Goal: Task Accomplishment & Management: Complete application form

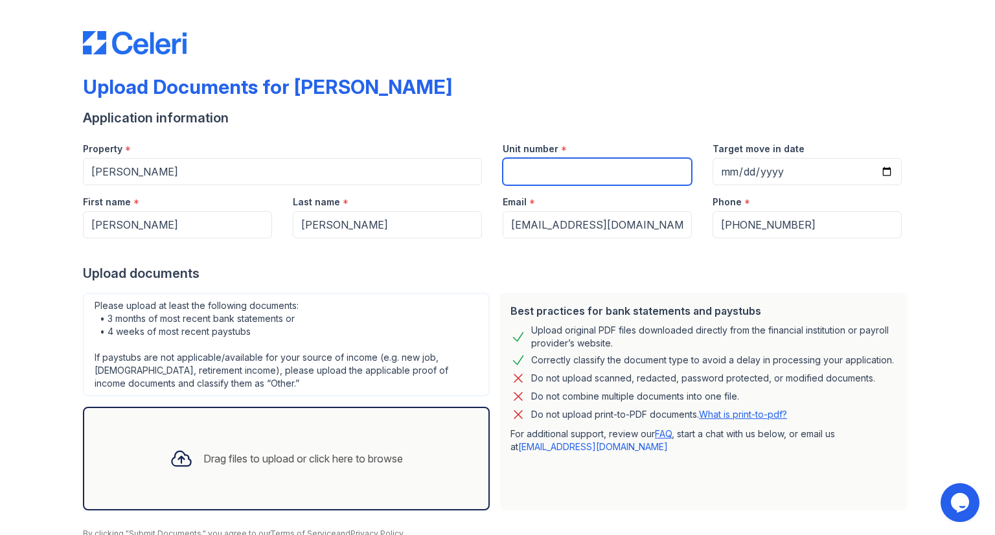
click at [544, 165] on input "Unit number" at bounding box center [597, 171] width 189 height 27
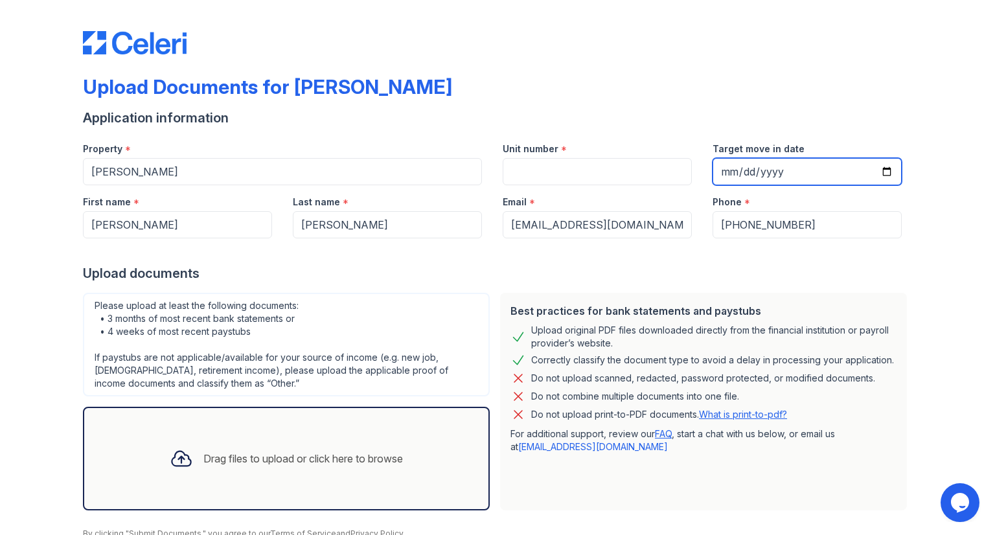
click at [722, 172] on input "Target move in date" at bounding box center [807, 171] width 189 height 27
type input "[DATE]"
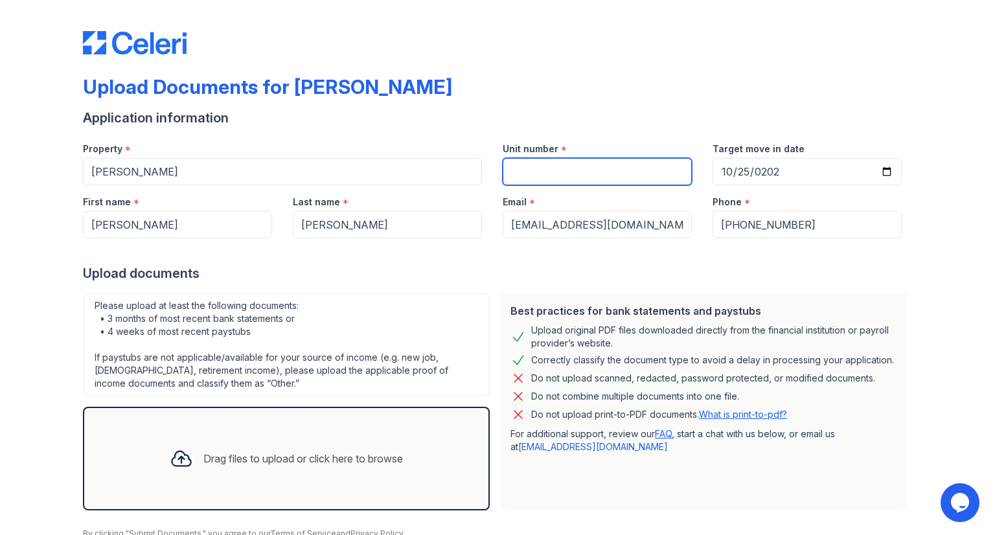
click at [574, 177] on input "Unit number" at bounding box center [597, 171] width 189 height 27
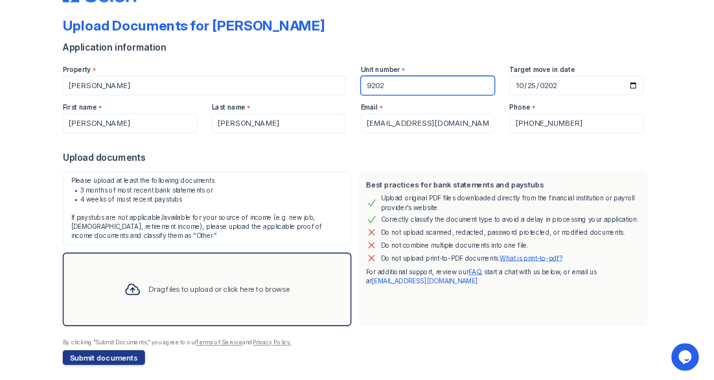
scroll to position [54, 0]
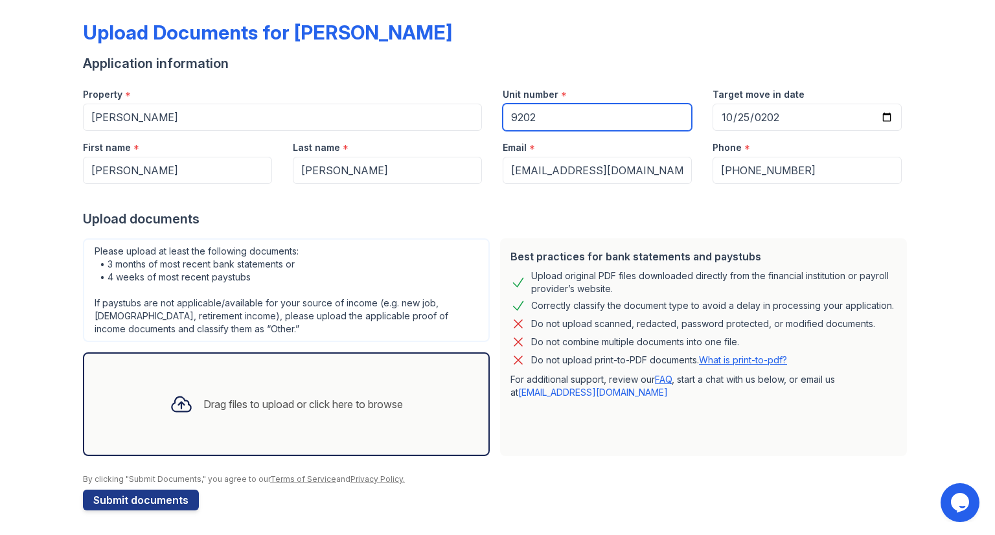
type input "9202"
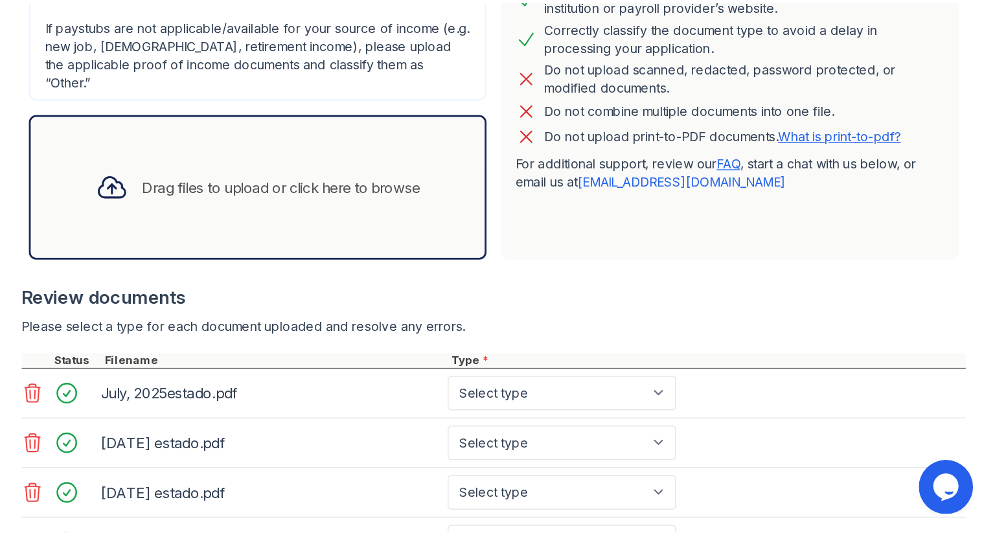
scroll to position [282, 0]
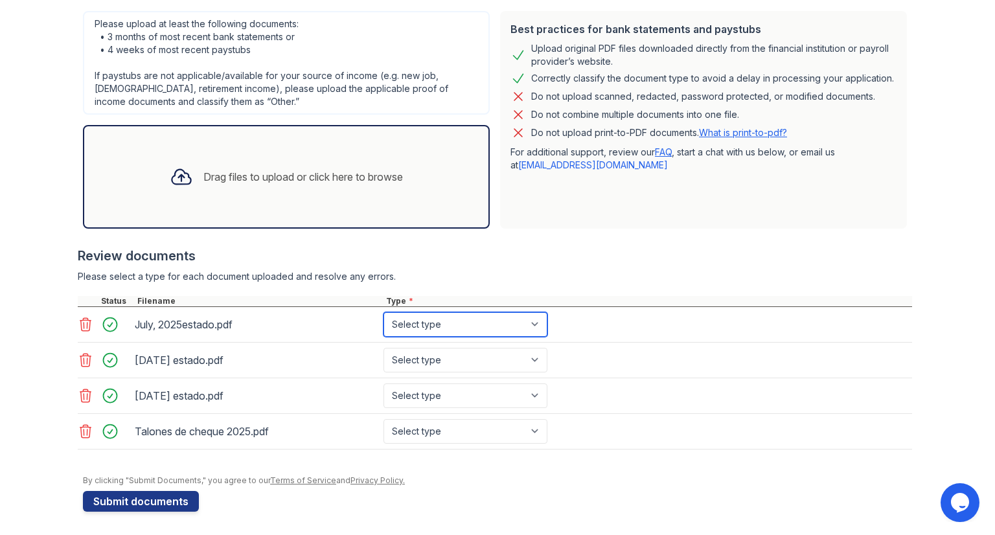
click at [521, 326] on select "Select type Paystub Bank Statement Offer Letter Tax Documents Benefit Award Let…" at bounding box center [466, 324] width 164 height 25
select select "bank_statement"
click at [384, 312] on select "Select type Paystub Bank Statement Offer Letter Tax Documents Benefit Award Let…" at bounding box center [466, 324] width 164 height 25
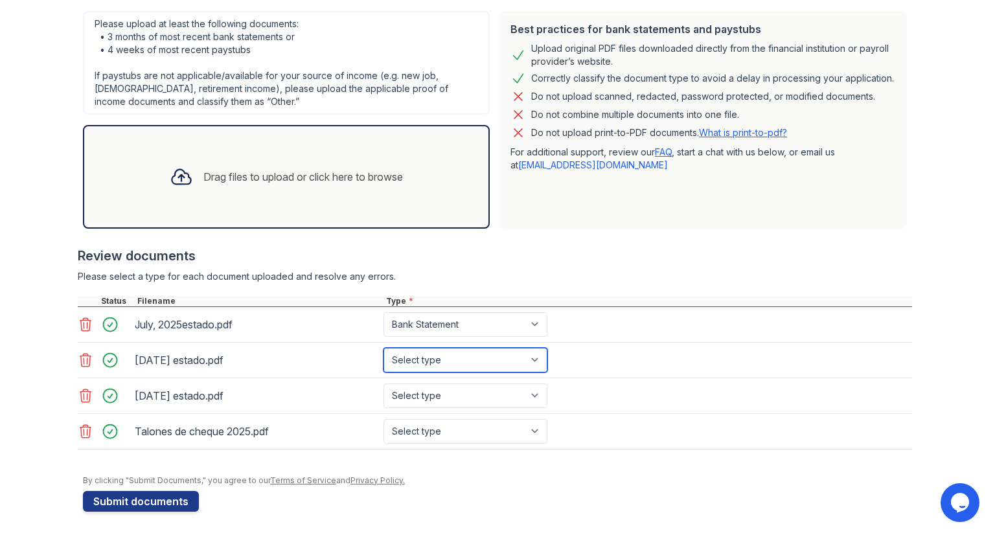
click at [487, 353] on select "Select type Paystub Bank Statement Offer Letter Tax Documents Benefit Award Let…" at bounding box center [466, 360] width 164 height 25
select select "bank_statement"
click at [384, 348] on select "Select type Paystub Bank Statement Offer Letter Tax Documents Benefit Award Let…" at bounding box center [466, 360] width 164 height 25
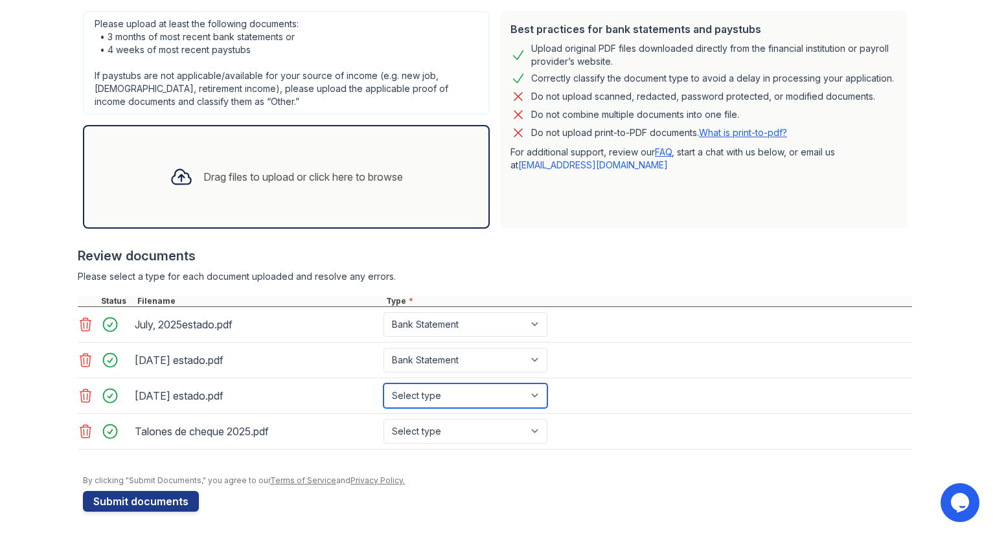
click at [485, 393] on select "Select type Paystub Bank Statement Offer Letter Tax Documents Benefit Award Let…" at bounding box center [466, 396] width 164 height 25
select select "bank_statement"
click at [384, 384] on select "Select type Paystub Bank Statement Offer Letter Tax Documents Benefit Award Let…" at bounding box center [466, 396] width 164 height 25
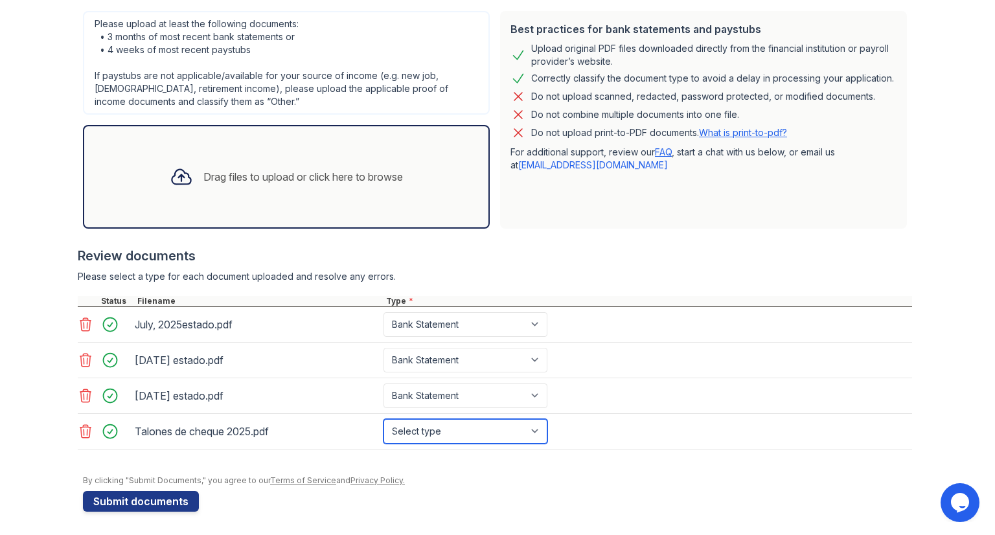
click at [439, 423] on select "Select type Paystub Bank Statement Offer Letter Tax Documents Benefit Award Let…" at bounding box center [466, 431] width 164 height 25
click at [505, 421] on select "Select type Paystub Bank Statement Offer Letter Tax Documents Benefit Award Let…" at bounding box center [466, 431] width 164 height 25
click at [501, 427] on select "Select type Paystub Bank Statement Offer Letter Tax Documents Benefit Award Let…" at bounding box center [466, 431] width 164 height 25
select select "paystub"
click at [384, 419] on select "Select type Paystub Bank Statement Offer Letter Tax Documents Benefit Award Let…" at bounding box center [466, 431] width 164 height 25
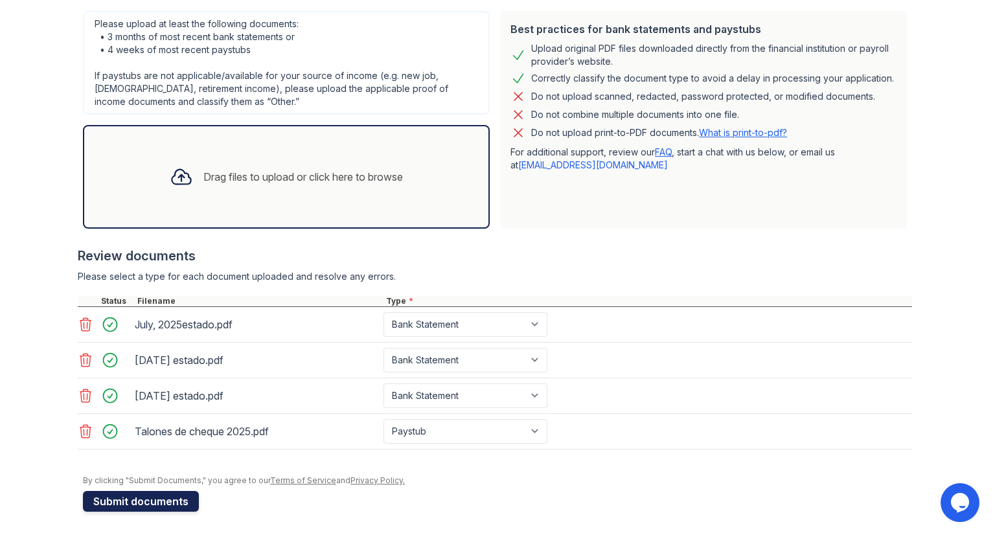
click at [148, 496] on button "Submit documents" at bounding box center [141, 501] width 116 height 21
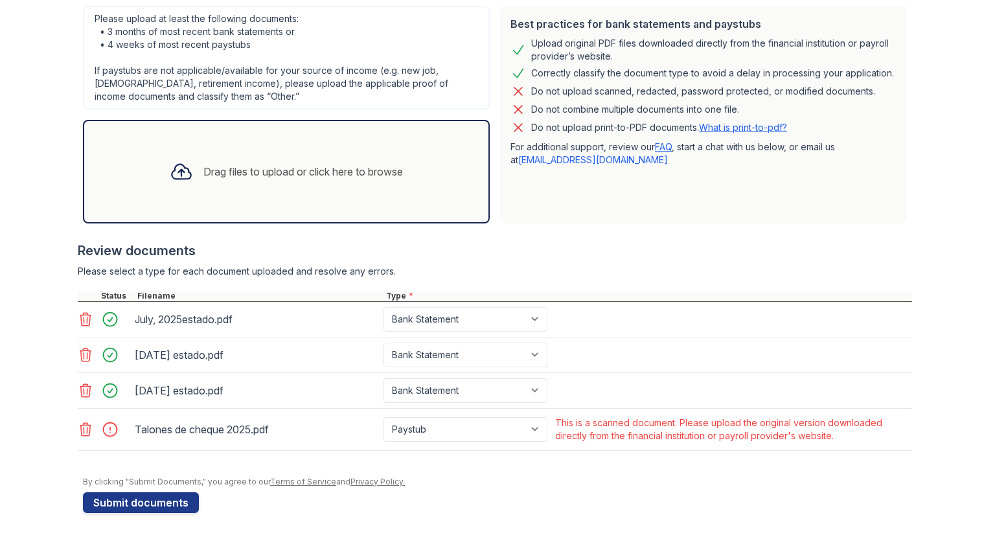
scroll to position [324, 0]
drag, startPoint x: 553, startPoint y: 421, endPoint x: 848, endPoint y: 437, distance: 294.6
click at [848, 437] on div "This is a scanned document. Please upload the original version downloaded direc…" at bounding box center [732, 429] width 354 height 26
copy div "This is a scanned document. Please upload the original version downloaded direc…"
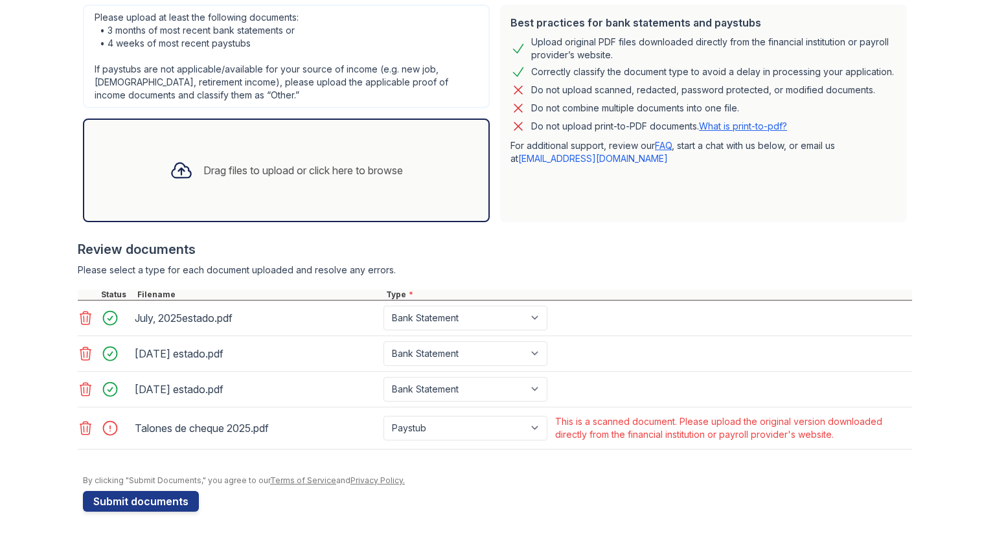
click at [83, 431] on icon at bounding box center [86, 429] width 16 height 16
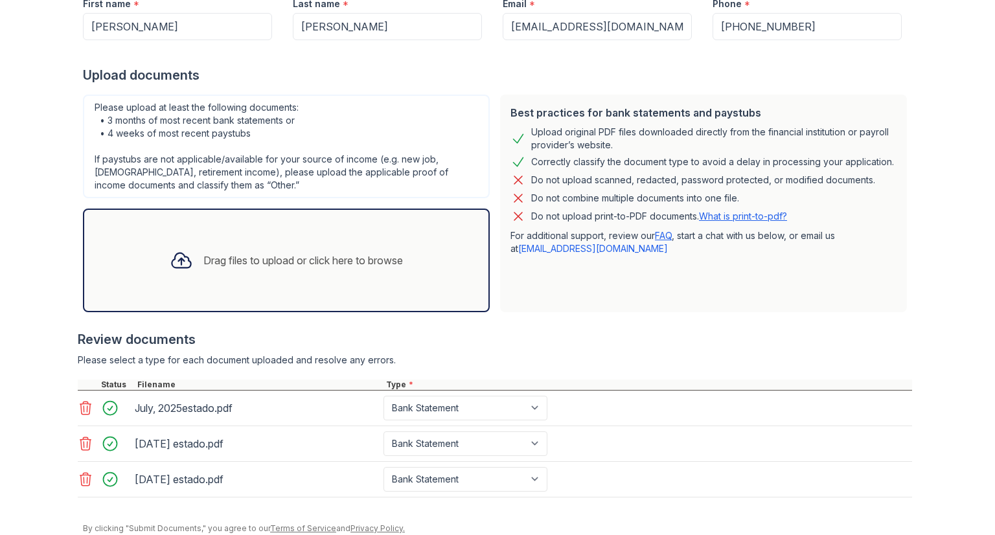
scroll to position [283, 0]
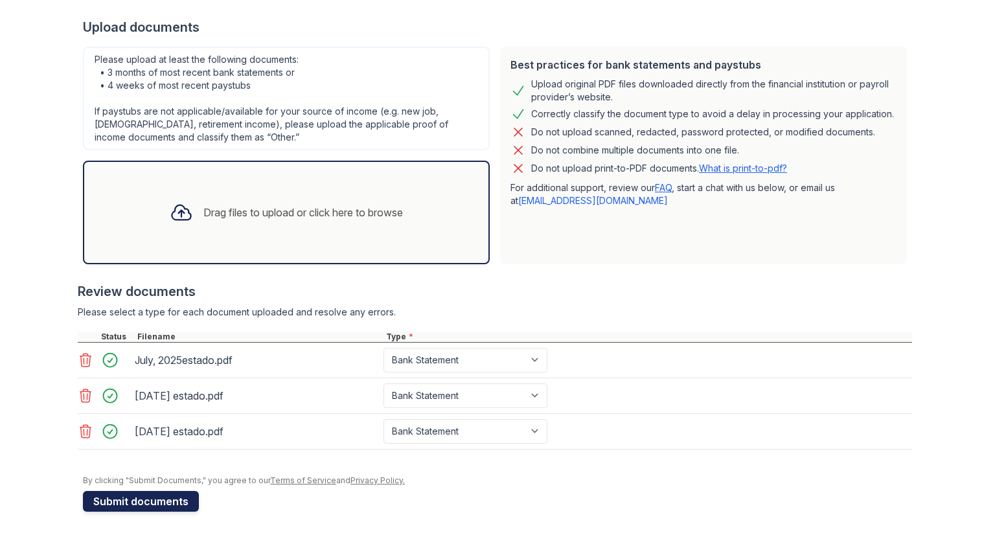
click at [159, 504] on button "Submit documents" at bounding box center [141, 501] width 116 height 21
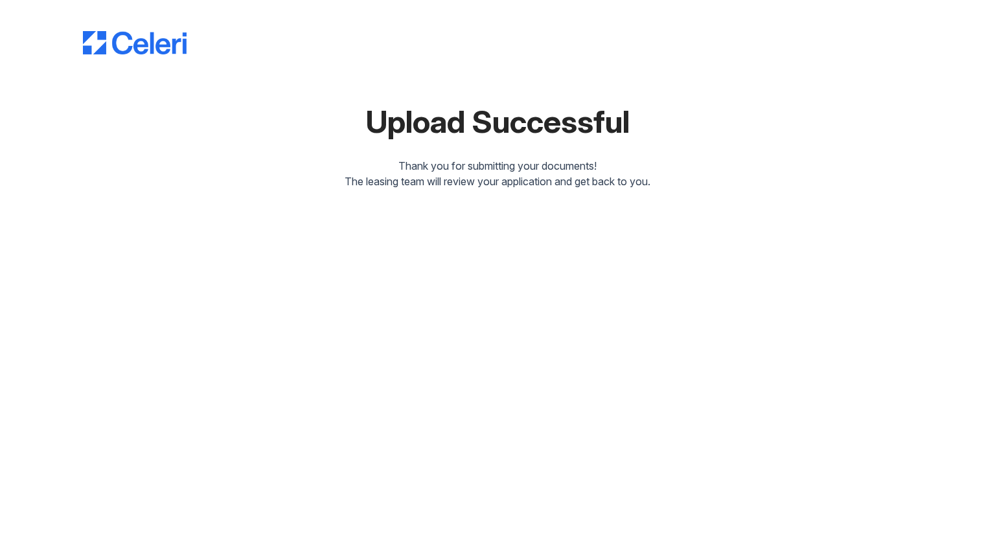
click at [491, 143] on div "Upload Successful Thank you for submitting your documents! The leasing team wil…" at bounding box center [497, 97] width 829 height 184
